Goal: Task Accomplishment & Management: Manage account settings

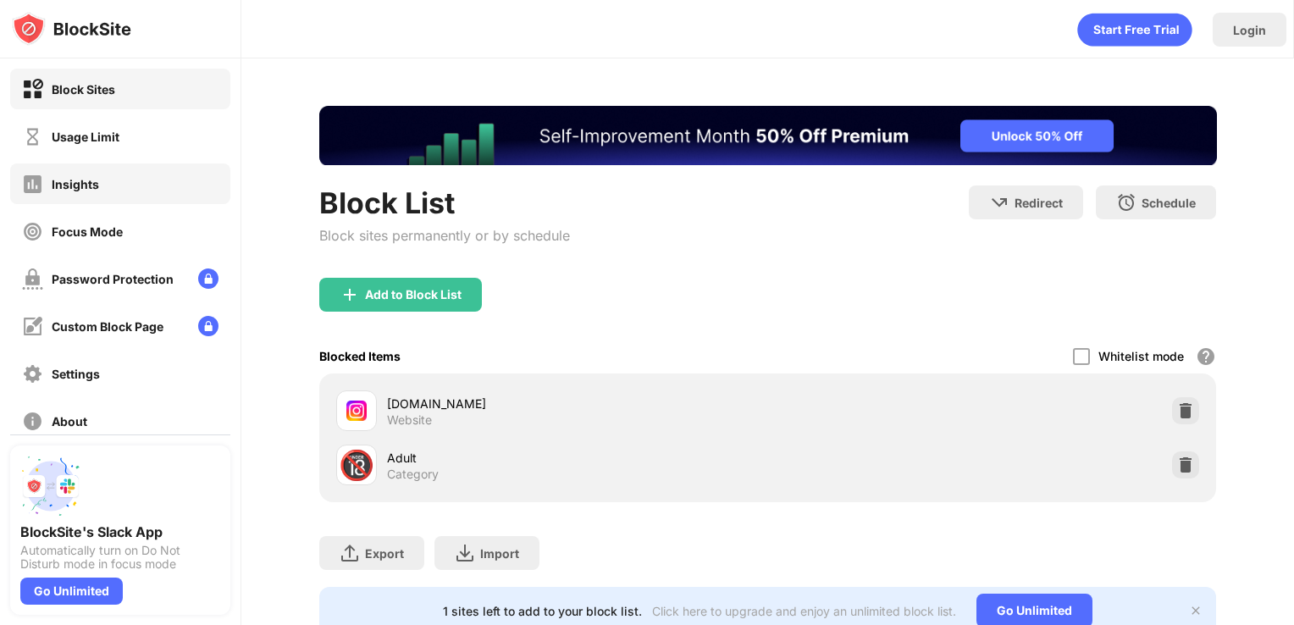
click at [116, 189] on div "Insights" at bounding box center [120, 183] width 220 height 41
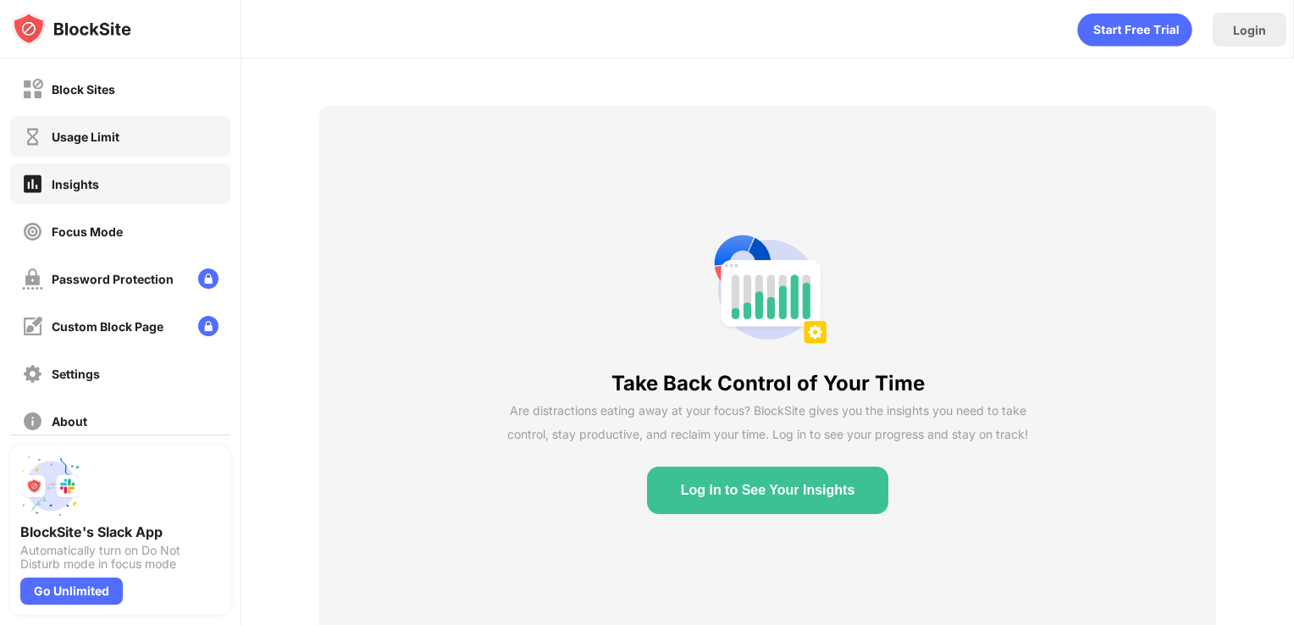
click at [121, 137] on div "Usage Limit" at bounding box center [120, 136] width 220 height 41
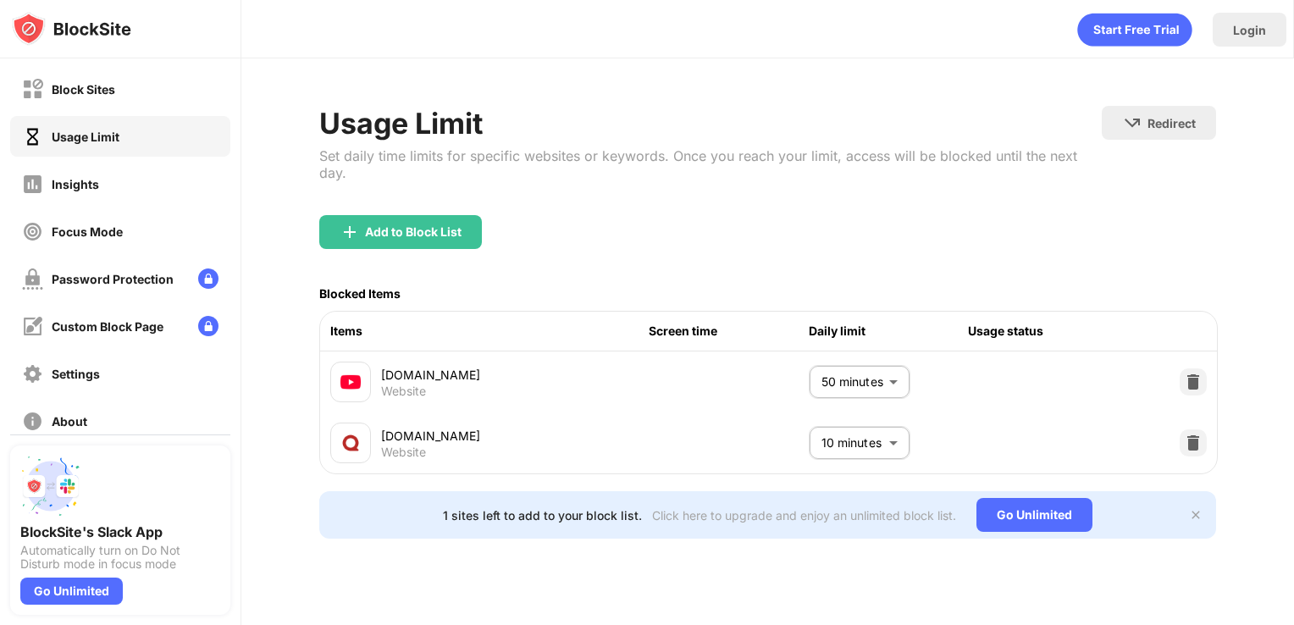
click at [823, 378] on body "Block Sites Usage Limit Insights Focus Mode Password Protection Custom Block Pa…" at bounding box center [647, 312] width 1294 height 625
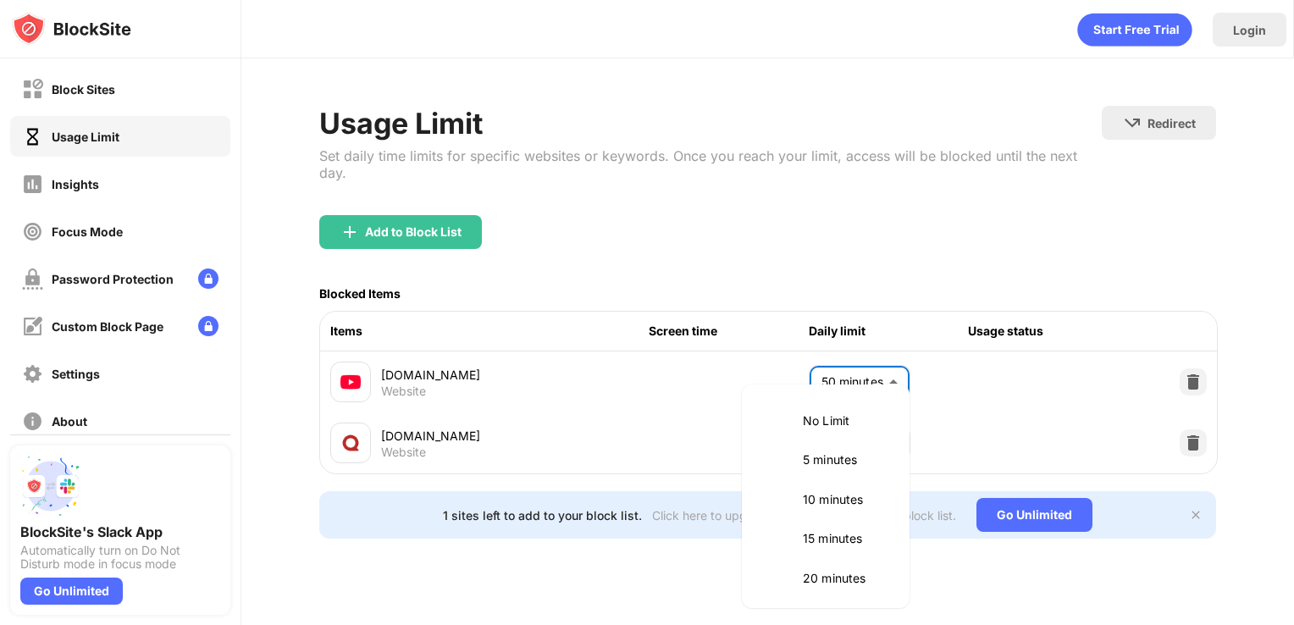
scroll to position [318, 0]
click at [813, 423] on p "40 minutes" at bounding box center [846, 417] width 86 height 19
type input "**"
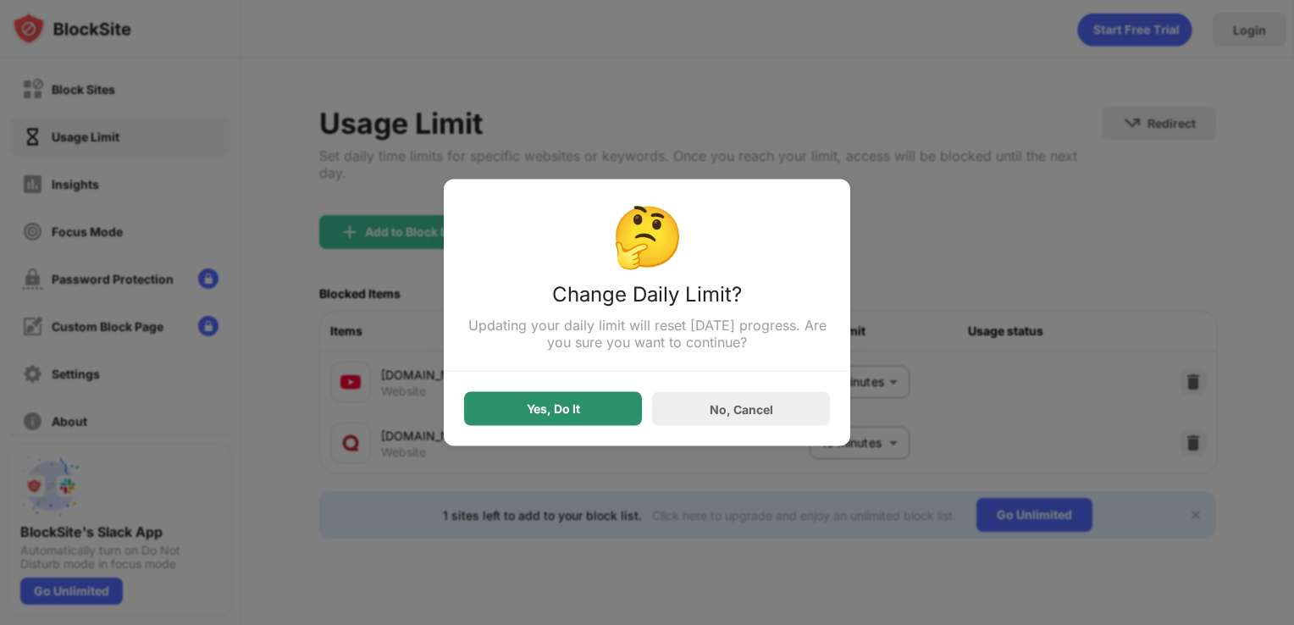
click at [617, 408] on div "Yes, Do It" at bounding box center [553, 409] width 178 height 34
